Goal: Task Accomplishment & Management: Use online tool/utility

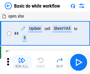
click at [22, 63] on img "button" at bounding box center [21, 60] width 7 height 7
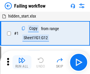
click at [22, 63] on img "button" at bounding box center [21, 60] width 7 height 7
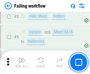
scroll to position [125, 0]
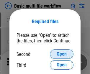
click at [61, 54] on span "Open" at bounding box center [61, 54] width 10 height 5
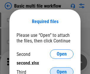
click at [61, 70] on span "Open" at bounding box center [61, 72] width 10 height 5
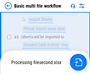
scroll to position [162, 0]
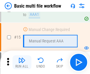
click at [22, 63] on img "button" at bounding box center [21, 60] width 7 height 7
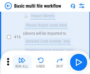
click at [22, 63] on img "button" at bounding box center [21, 60] width 7 height 7
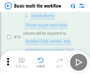
scroll to position [392, 0]
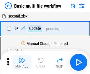
click at [22, 63] on img "button" at bounding box center [21, 60] width 7 height 7
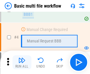
click at [22, 63] on img "button" at bounding box center [21, 60] width 7 height 7
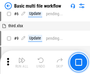
click at [22, 63] on img "button" at bounding box center [21, 60] width 7 height 7
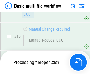
scroll to position [276, 0]
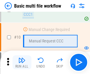
click at [22, 63] on img "button" at bounding box center [21, 60] width 7 height 7
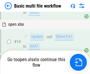
scroll to position [350, 0]
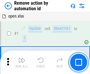
scroll to position [22, 0]
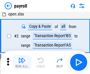
click at [22, 63] on img "button" at bounding box center [21, 60] width 7 height 7
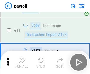
scroll to position [43, 0]
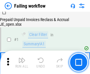
scroll to position [95, 0]
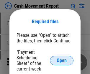
click at [61, 61] on span "Open" at bounding box center [61, 61] width 10 height 5
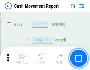
scroll to position [2611, 0]
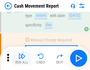
click at [22, 58] on img "button" at bounding box center [21, 56] width 7 height 7
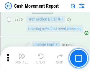
scroll to position [3069, 0]
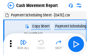
scroll to position [11, 0]
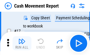
click at [22, 44] on img "button" at bounding box center [21, 41] width 7 height 7
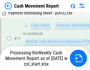
scroll to position [122, 0]
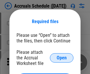
click at [61, 58] on span "Open" at bounding box center [61, 58] width 10 height 5
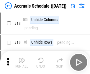
click at [22, 63] on img "button" at bounding box center [21, 60] width 7 height 7
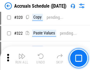
scroll to position [1094, 0]
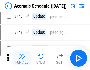
click at [22, 58] on img "button" at bounding box center [21, 56] width 7 height 7
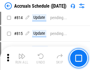
scroll to position [2596, 0]
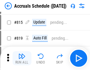
click at [22, 58] on img "button" at bounding box center [21, 56] width 7 height 7
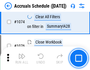
scroll to position [3523, 0]
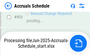
scroll to position [3085, 0]
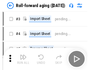
scroll to position [1, 0]
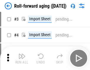
click at [22, 58] on img "button" at bounding box center [21, 56] width 7 height 7
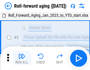
click at [22, 58] on img "button" at bounding box center [21, 56] width 7 height 7
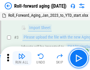
scroll to position [38, 0]
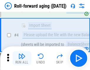
click at [22, 58] on img "button" at bounding box center [21, 56] width 7 height 7
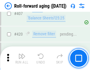
scroll to position [2040, 0]
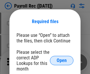
click at [61, 61] on span "Open" at bounding box center [61, 61] width 10 height 5
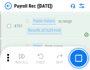
scroll to position [3621, 0]
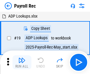
click at [22, 63] on img "button" at bounding box center [21, 60] width 7 height 7
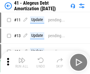
click at [22, 63] on img "button" at bounding box center [21, 60] width 7 height 7
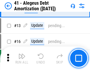
scroll to position [73, 0]
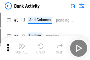
click at [22, 48] on img "button" at bounding box center [21, 45] width 7 height 7
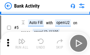
scroll to position [31, 0]
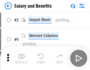
click at [22, 58] on img "button" at bounding box center [21, 56] width 7 height 7
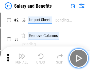
scroll to position [8, 0]
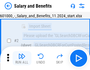
click at [22, 58] on img "button" at bounding box center [21, 56] width 7 height 7
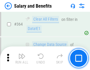
scroll to position [2770, 0]
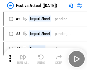
scroll to position [8, 0]
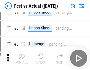
click at [22, 58] on img "button" at bounding box center [21, 56] width 7 height 7
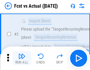
click at [22, 58] on img "button" at bounding box center [21, 56] width 7 height 7
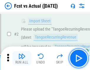
scroll to position [55, 0]
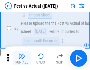
click at [22, 58] on img "button" at bounding box center [21, 56] width 7 height 7
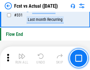
scroll to position [2816, 0]
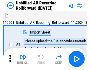
scroll to position [13, 0]
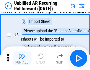
click at [22, 58] on img "button" at bounding box center [21, 56] width 7 height 7
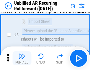
click at [22, 58] on img "button" at bounding box center [21, 56] width 7 height 7
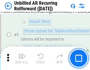
scroll to position [55, 0]
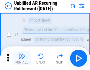
click at [22, 58] on img "button" at bounding box center [21, 56] width 7 height 7
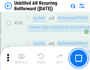
scroll to position [1998, 0]
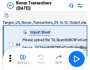
scroll to position [9, 0]
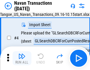
click at [22, 58] on img "button" at bounding box center [21, 56] width 7 height 7
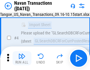
click at [22, 58] on img "button" at bounding box center [21, 56] width 7 height 7
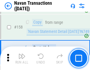
scroll to position [1907, 0]
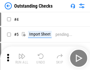
click at [22, 58] on img "button" at bounding box center [21, 56] width 7 height 7
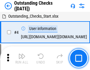
scroll to position [25, 0]
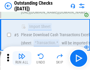
click at [22, 58] on img "button" at bounding box center [21, 56] width 7 height 7
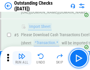
scroll to position [61, 0]
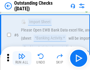
click at [22, 58] on img "button" at bounding box center [21, 56] width 7 height 7
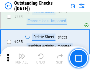
scroll to position [1786, 0]
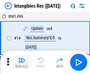
click at [22, 63] on img "button" at bounding box center [21, 60] width 7 height 7
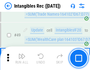
scroll to position [229, 0]
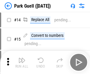
click at [22, 58] on img "button" at bounding box center [21, 60] width 7 height 7
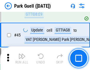
scroll to position [736, 0]
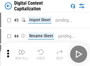
click at [22, 49] on img "button" at bounding box center [21, 51] width 7 height 7
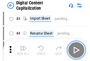
scroll to position [17, 0]
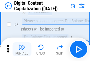
click at [22, 49] on img "button" at bounding box center [21, 47] width 7 height 7
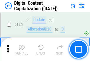
scroll to position [624, 0]
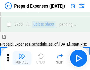
click at [22, 58] on img "button" at bounding box center [21, 56] width 7 height 7
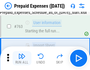
click at [22, 58] on img "button" at bounding box center [21, 56] width 7 height 7
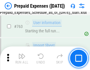
scroll to position [1665, 0]
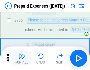
click at [22, 58] on img "button" at bounding box center [21, 56] width 7 height 7
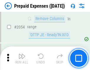
scroll to position [6149, 0]
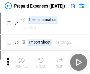
click at [22, 63] on img "button" at bounding box center [21, 60] width 7 height 7
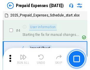
scroll to position [26, 0]
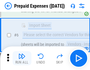
click at [22, 58] on img "button" at bounding box center [21, 56] width 7 height 7
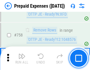
scroll to position [2096, 0]
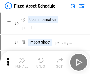
click at [22, 63] on img "button" at bounding box center [21, 60] width 7 height 7
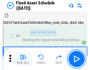
scroll to position [32, 0]
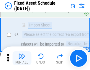
click at [22, 58] on img "button" at bounding box center [21, 56] width 7 height 7
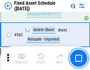
scroll to position [2097, 0]
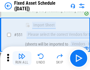
click at [22, 58] on img "button" at bounding box center [21, 56] width 7 height 7
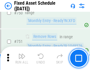
scroll to position [2868, 0]
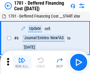
click at [22, 63] on img "button" at bounding box center [21, 60] width 7 height 7
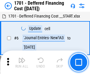
scroll to position [71, 0]
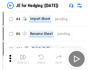
scroll to position [1, 0]
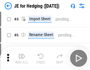
click at [22, 58] on img "button" at bounding box center [21, 56] width 7 height 7
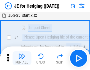
click at [22, 58] on img "button" at bounding box center [21, 56] width 7 height 7
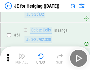
scroll to position [381, 0]
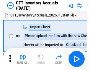
scroll to position [1, 0]
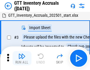
click at [22, 58] on img "button" at bounding box center [21, 56] width 7 height 7
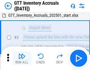
click at [22, 58] on img "button" at bounding box center [21, 56] width 7 height 7
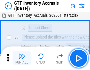
scroll to position [38, 0]
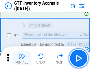
click at [22, 58] on img "button" at bounding box center [21, 56] width 7 height 7
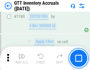
scroll to position [4804, 0]
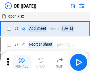
click at [22, 63] on img "button" at bounding box center [21, 60] width 7 height 7
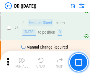
scroll to position [57, 0]
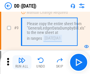
click at [22, 63] on img "button" at bounding box center [21, 60] width 7 height 7
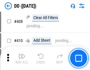
scroll to position [2632, 0]
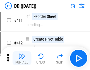
click at [22, 58] on img "button" at bounding box center [21, 56] width 7 height 7
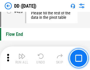
scroll to position [2816, 0]
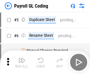
click at [22, 63] on img "button" at bounding box center [21, 60] width 7 height 7
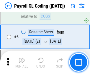
scroll to position [71, 0]
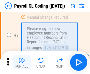
click at [22, 63] on img "button" at bounding box center [21, 60] width 7 height 7
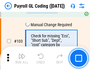
scroll to position [1380, 0]
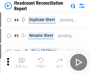
click at [22, 63] on img "button" at bounding box center [21, 60] width 7 height 7
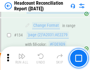
scroll to position [707, 0]
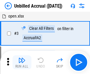
click at [22, 63] on img "button" at bounding box center [21, 60] width 7 height 7
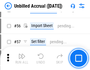
scroll to position [614, 0]
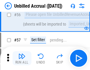
click at [22, 58] on img "button" at bounding box center [21, 56] width 7 height 7
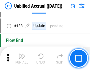
scroll to position [1752, 0]
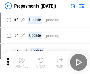
click at [22, 63] on img "button" at bounding box center [21, 60] width 7 height 7
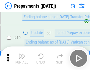
scroll to position [37, 0]
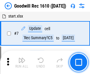
scroll to position [101, 0]
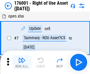
click at [22, 63] on img "button" at bounding box center [21, 60] width 7 height 7
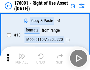
scroll to position [38, 0]
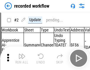
click at [22, 58] on img "button" at bounding box center [21, 56] width 7 height 7
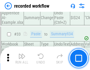
scroll to position [1839, 0]
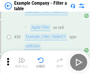
scroll to position [538, 0]
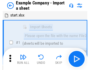
scroll to position [9, 0]
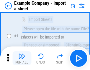
click at [22, 58] on img "button" at bounding box center [21, 56] width 7 height 7
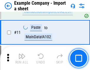
scroll to position [130, 0]
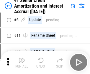
click at [22, 58] on img "button" at bounding box center [21, 60] width 7 height 7
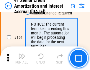
click at [22, 58] on img "button" at bounding box center [21, 56] width 7 height 7
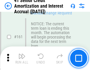
scroll to position [629, 0]
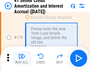
click at [22, 58] on img "button" at bounding box center [21, 56] width 7 height 7
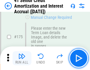
scroll to position [689, 0]
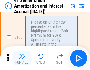
click at [22, 58] on img "button" at bounding box center [21, 56] width 7 height 7
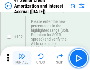
scroll to position [751, 0]
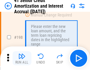
click at [22, 58] on img "button" at bounding box center [21, 56] width 7 height 7
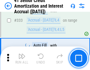
scroll to position [1503, 0]
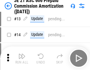
click at [22, 58] on img "button" at bounding box center [21, 56] width 7 height 7
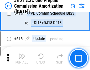
scroll to position [1098, 0]
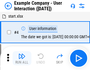
click at [22, 58] on img "button" at bounding box center [21, 56] width 7 height 7
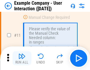
click at [22, 58] on img "button" at bounding box center [21, 56] width 7 height 7
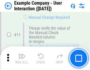
scroll to position [127, 0]
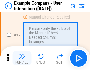
click at [22, 58] on img "button" at bounding box center [21, 56] width 7 height 7
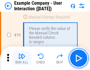
click at [22, 58] on img "button" at bounding box center [21, 56] width 7 height 7
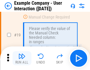
click at [22, 58] on img "button" at bounding box center [21, 56] width 7 height 7
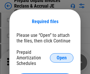
click at [61, 58] on span "Open" at bounding box center [61, 58] width 10 height 5
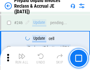
scroll to position [794, 0]
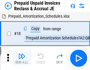
click at [22, 58] on img "button" at bounding box center [21, 56] width 7 height 7
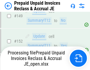
scroll to position [512, 0]
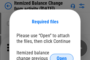
click at [61, 56] on span "Open" at bounding box center [61, 58] width 10 height 5
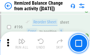
scroll to position [1132, 0]
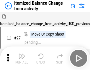
scroll to position [9, 0]
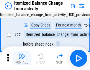
click at [22, 58] on img "button" at bounding box center [21, 56] width 7 height 7
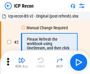
scroll to position [3, 0]
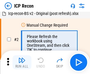
click at [22, 63] on img "button" at bounding box center [21, 60] width 7 height 7
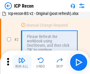
click at [22, 63] on img "button" at bounding box center [21, 60] width 7 height 7
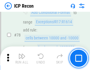
scroll to position [577, 0]
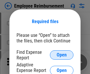
click at [61, 55] on span "Open" at bounding box center [61, 55] width 10 height 5
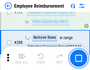
scroll to position [1599, 0]
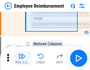
click at [22, 58] on img "button" at bounding box center [21, 56] width 7 height 7
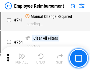
scroll to position [4127, 0]
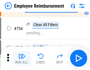
click at [22, 58] on img "button" at bounding box center [21, 56] width 7 height 7
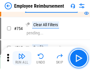
click at [22, 58] on img "button" at bounding box center [21, 56] width 7 height 7
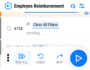
click at [22, 58] on img "button" at bounding box center [21, 56] width 7 height 7
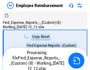
scroll to position [20, 0]
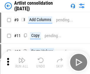
click at [22, 63] on img "button" at bounding box center [21, 60] width 7 height 7
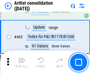
scroll to position [2576, 0]
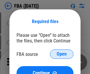
click at [61, 54] on span "Open" at bounding box center [61, 54] width 10 height 5
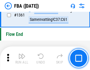
scroll to position [6318, 0]
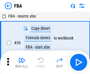
scroll to position [6, 0]
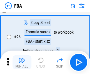
click at [22, 63] on img "button" at bounding box center [21, 60] width 7 height 7
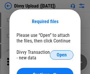
click at [61, 55] on span "Open" at bounding box center [61, 55] width 10 height 5
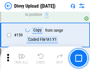
scroll to position [609, 0]
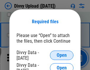
click at [61, 55] on span "Open" at bounding box center [61, 55] width 10 height 5
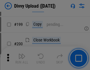
scroll to position [855, 0]
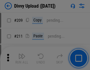
scroll to position [999, 0]
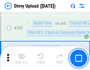
scroll to position [4024, 0]
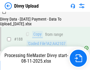
scroll to position [692, 0]
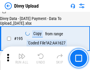
scroll to position [822, 0]
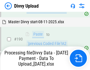
scroll to position [788, 0]
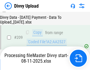
scroll to position [1082, 0]
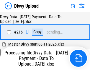
scroll to position [1211, 0]
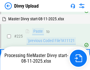
scroll to position [1371, 0]
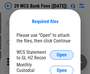
click at [61, 55] on span "Open" at bounding box center [61, 55] width 10 height 5
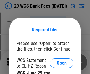
scroll to position [8, 0]
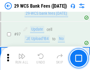
scroll to position [573, 0]
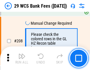
click at [22, 58] on img "button" at bounding box center [21, 56] width 7 height 7
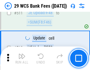
scroll to position [2960, 0]
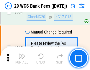
click at [22, 58] on img "button" at bounding box center [21, 56] width 7 height 7
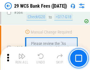
scroll to position [3182, 0]
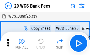
scroll to position [11, 0]
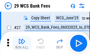
click at [22, 44] on img "button" at bounding box center [21, 41] width 7 height 7
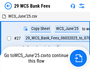
scroll to position [3, 0]
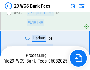
scroll to position [3105, 0]
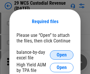
click at [61, 55] on span "Open" at bounding box center [61, 55] width 10 height 5
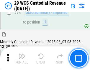
scroll to position [615, 0]
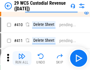
click at [22, 58] on img "button" at bounding box center [21, 56] width 7 height 7
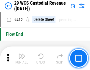
scroll to position [2810, 0]
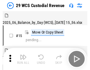
scroll to position [14, 0]
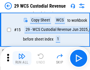
click at [22, 58] on img "button" at bounding box center [21, 56] width 7 height 7
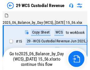
scroll to position [11, 0]
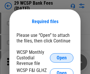
click at [61, 58] on span "Open" at bounding box center [61, 58] width 10 height 5
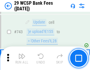
scroll to position [2965, 0]
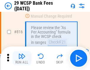
click at [22, 58] on img "button" at bounding box center [21, 56] width 7 height 7
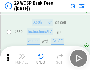
scroll to position [3733, 0]
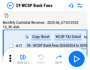
scroll to position [14, 0]
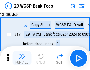
click at [22, 58] on img "button" at bounding box center [21, 56] width 7 height 7
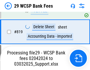
scroll to position [3652, 0]
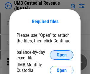
click at [61, 55] on span "Open" at bounding box center [61, 55] width 10 height 5
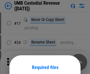
scroll to position [46, 0]
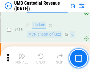
scroll to position [3031, 0]
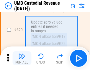
click at [22, 58] on img "button" at bounding box center [21, 56] width 7 height 7
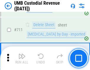
scroll to position [3581, 0]
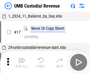
scroll to position [4, 0]
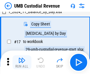
click at [22, 63] on img "button" at bounding box center [21, 60] width 7 height 7
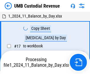
scroll to position [4, 0]
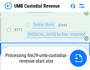
scroll to position [3568, 0]
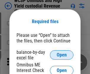
click at [61, 55] on span "Open" at bounding box center [61, 55] width 10 height 5
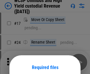
scroll to position [46, 0]
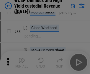
scroll to position [134, 0]
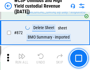
scroll to position [4979, 0]
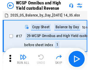
scroll to position [3, 0]
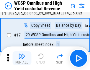
click at [22, 58] on img "button" at bounding box center [21, 56] width 7 height 7
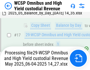
scroll to position [122, 0]
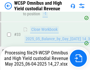
scroll to position [291, 0]
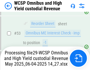
scroll to position [430, 0]
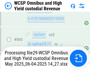
scroll to position [4965, 0]
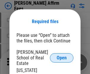
click at [61, 56] on span "Open" at bounding box center [61, 58] width 10 height 5
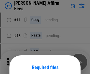
scroll to position [46, 0]
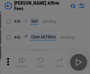
scroll to position [120, 0]
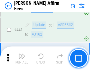
scroll to position [1353, 0]
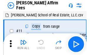
scroll to position [6, 0]
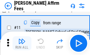
click at [22, 44] on img "button" at bounding box center [21, 41] width 7 height 7
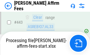
scroll to position [1543, 0]
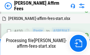
scroll to position [1210, 0]
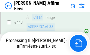
scroll to position [1543, 0]
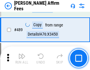
scroll to position [1536, 0]
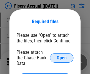
click at [61, 56] on span "Open" at bounding box center [61, 58] width 10 height 5
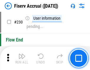
scroll to position [1864, 0]
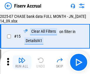
click at [22, 63] on img "button" at bounding box center [21, 60] width 7 height 7
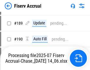
scroll to position [1512, 0]
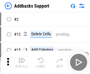
click at [22, 58] on img "button" at bounding box center [21, 60] width 7 height 7
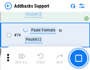
scroll to position [428, 0]
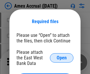
click at [61, 58] on span "Open" at bounding box center [61, 58] width 10 height 5
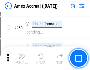
scroll to position [1611, 0]
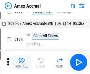
click at [22, 63] on img "button" at bounding box center [21, 60] width 7 height 7
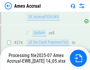
scroll to position [1753, 0]
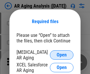
click at [61, 54] on span "Open" at bounding box center [61, 55] width 10 height 5
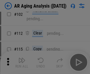
scroll to position [81, 0]
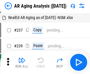
scroll to position [6, 0]
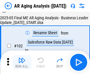
click at [22, 63] on img "button" at bounding box center [21, 60] width 7 height 7
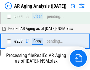
scroll to position [912, 0]
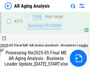
scroll to position [905, 0]
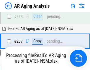
scroll to position [930, 0]
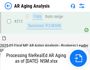
scroll to position [885, 0]
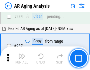
scroll to position [905, 0]
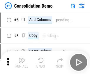
click at [22, 63] on img "button" at bounding box center [21, 60] width 7 height 7
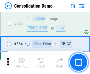
scroll to position [1972, 0]
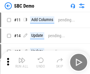
click at [22, 63] on img "button" at bounding box center [21, 60] width 7 height 7
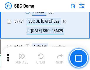
scroll to position [1548, 0]
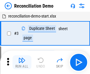
click at [22, 63] on img "button" at bounding box center [21, 60] width 7 height 7
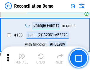
scroll to position [699, 0]
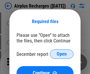
click at [61, 54] on span "Open" at bounding box center [61, 54] width 10 height 5
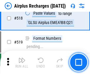
scroll to position [2532, 0]
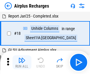
click at [22, 63] on img "button" at bounding box center [21, 60] width 7 height 7
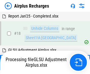
scroll to position [26, 0]
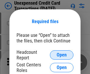
click at [61, 55] on span "Open" at bounding box center [61, 55] width 10 height 5
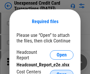
click at [61, 73] on span "Open" at bounding box center [61, 75] width 10 height 5
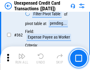
scroll to position [1513, 0]
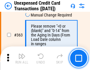
click at [22, 58] on img "button" at bounding box center [21, 56] width 7 height 7
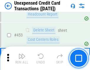
scroll to position [2006, 0]
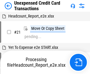
scroll to position [9, 0]
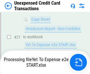
scroll to position [96, 0]
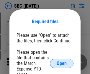
click at [61, 64] on span "Open" at bounding box center [61, 63] width 10 height 5
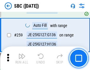
scroll to position [1150, 0]
